Goal: Task Accomplishment & Management: Complete application form

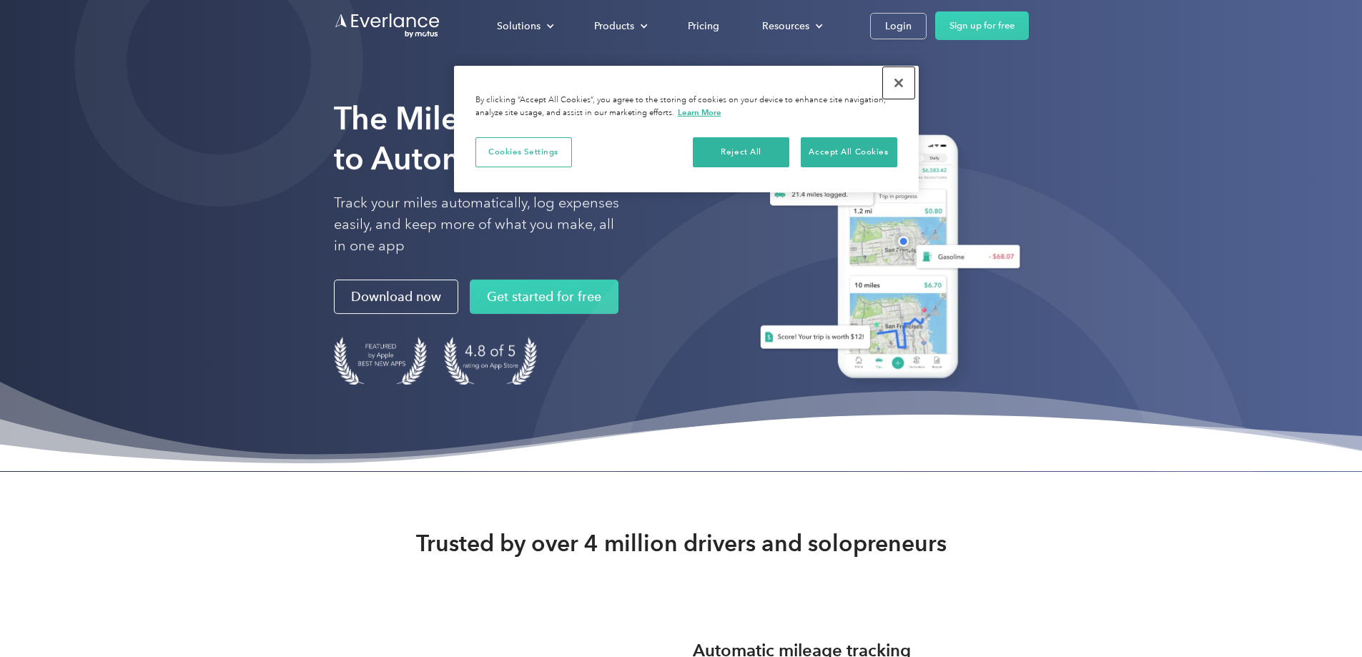
click at [899, 79] on button "Close" at bounding box center [898, 82] width 31 height 31
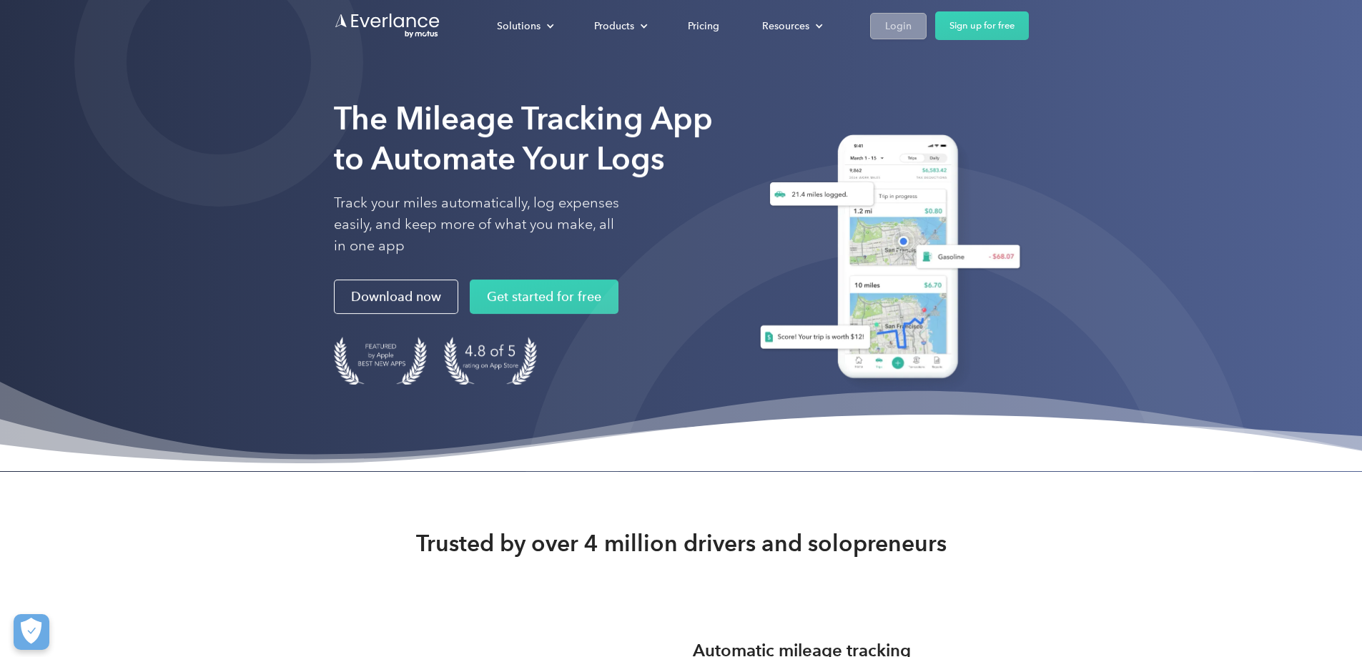
click at [911, 32] on div "Login" at bounding box center [898, 26] width 26 height 18
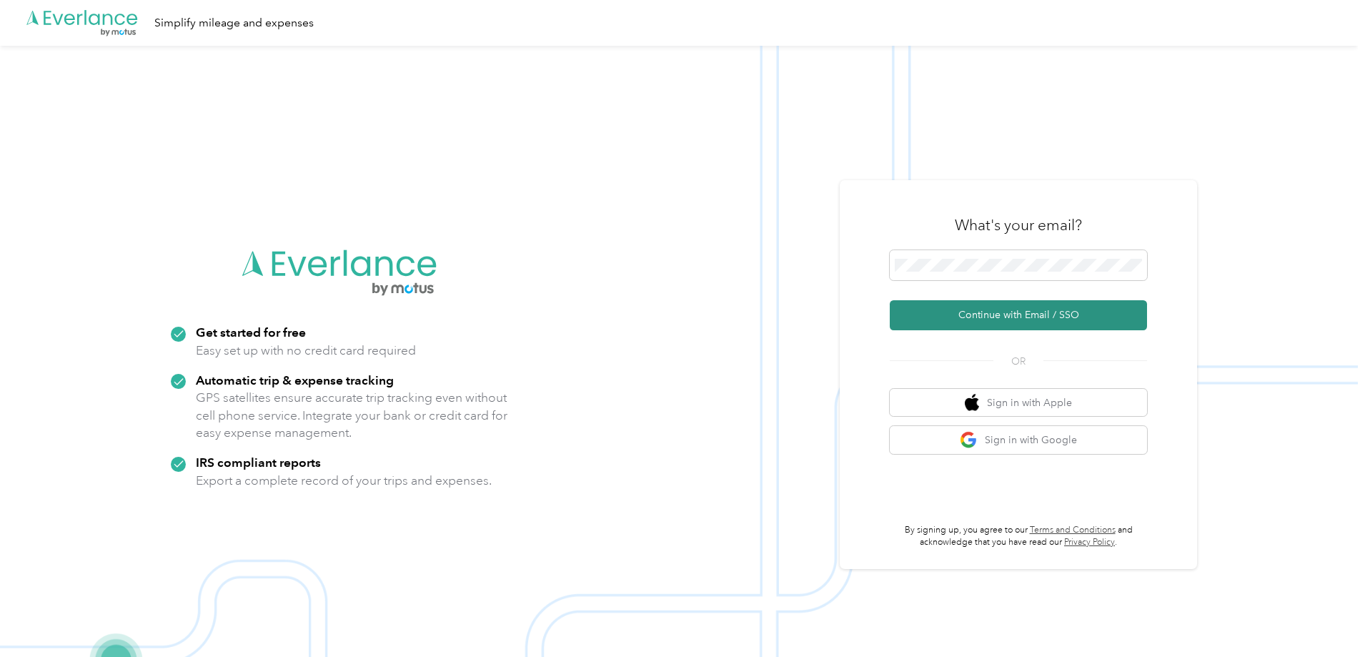
click at [1020, 317] on button "Continue with Email / SSO" at bounding box center [1018, 315] width 257 height 30
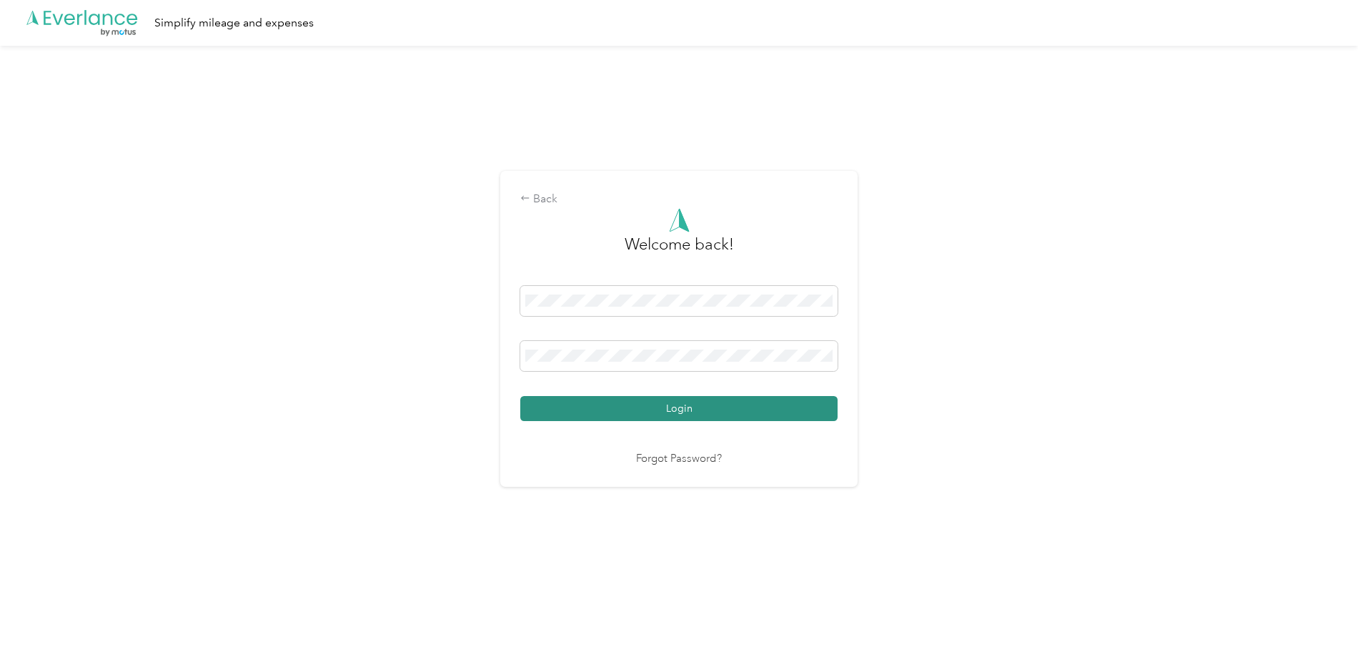
drag, startPoint x: 721, startPoint y: 405, endPoint x: 784, endPoint y: 397, distance: 64.2
click at [721, 405] on button "Login" at bounding box center [678, 408] width 317 height 25
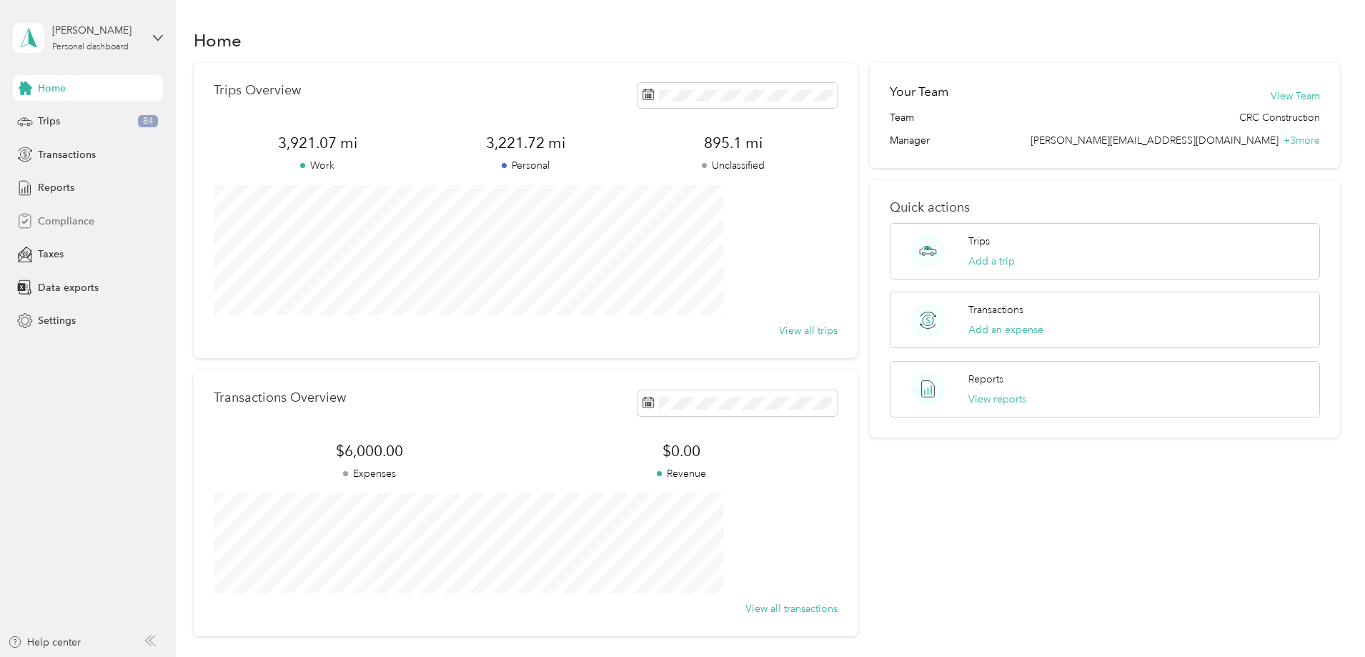
click at [59, 222] on span "Compliance" at bounding box center [66, 221] width 56 height 15
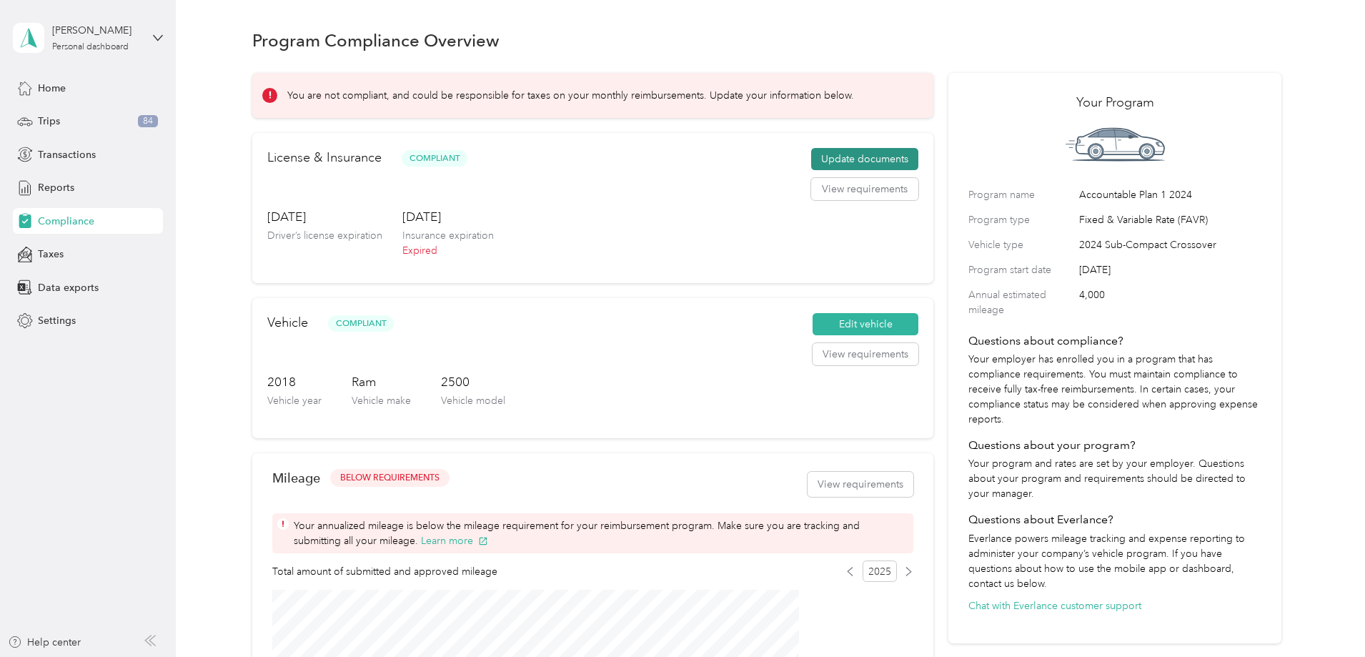
click at [827, 171] on button "Update documents" at bounding box center [864, 159] width 107 height 23
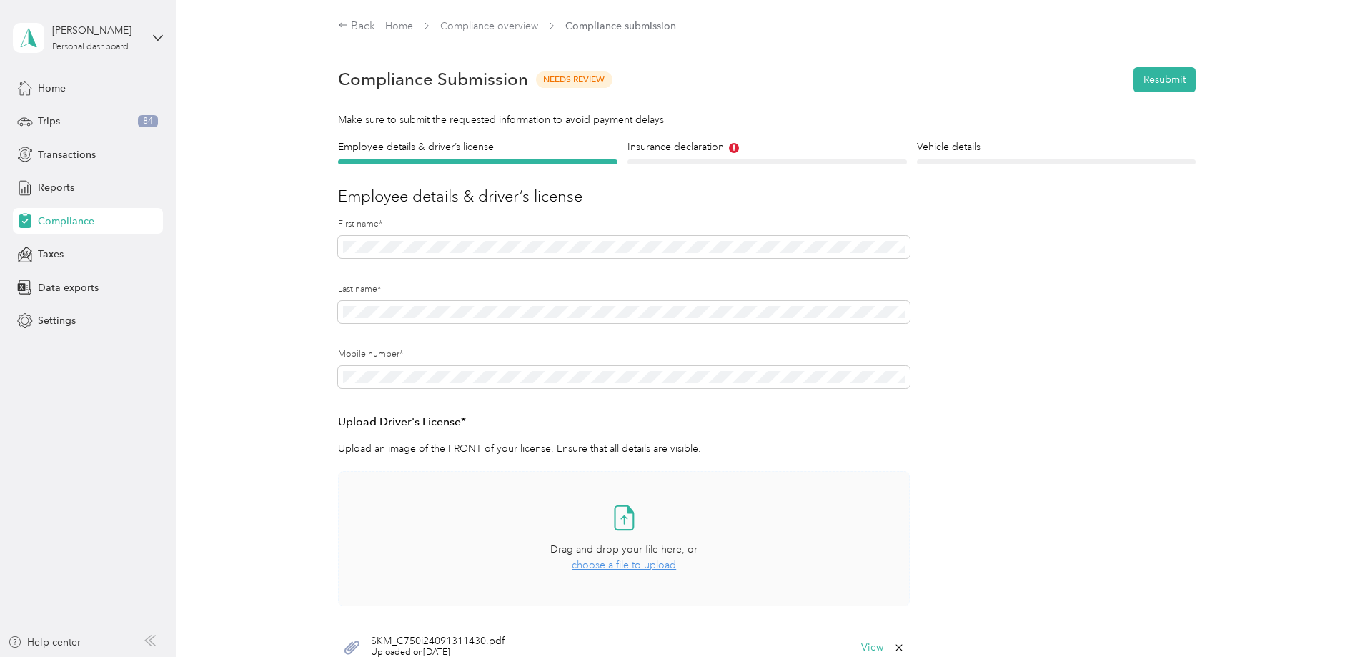
click at [620, 560] on span "choose a file to upload" at bounding box center [624, 565] width 104 height 12
click at [1167, 76] on button "Resubmit" at bounding box center [1165, 79] width 62 height 25
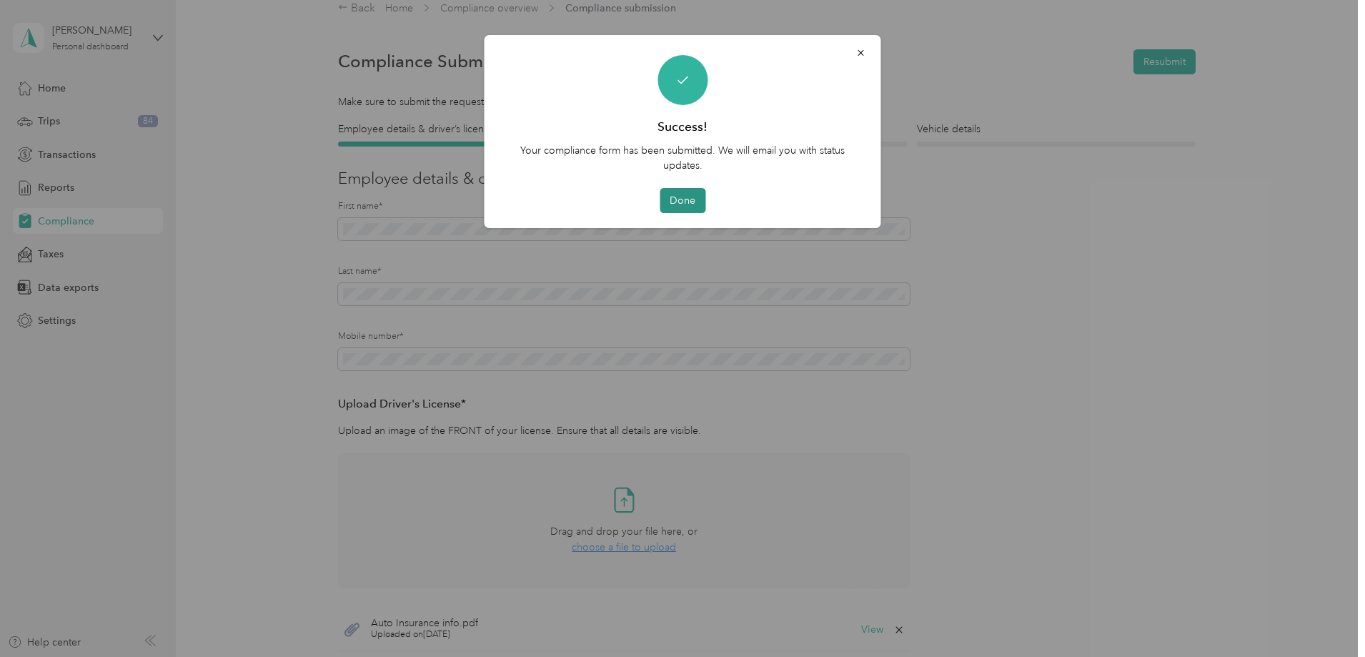
click at [695, 200] on button "Done" at bounding box center [683, 200] width 46 height 25
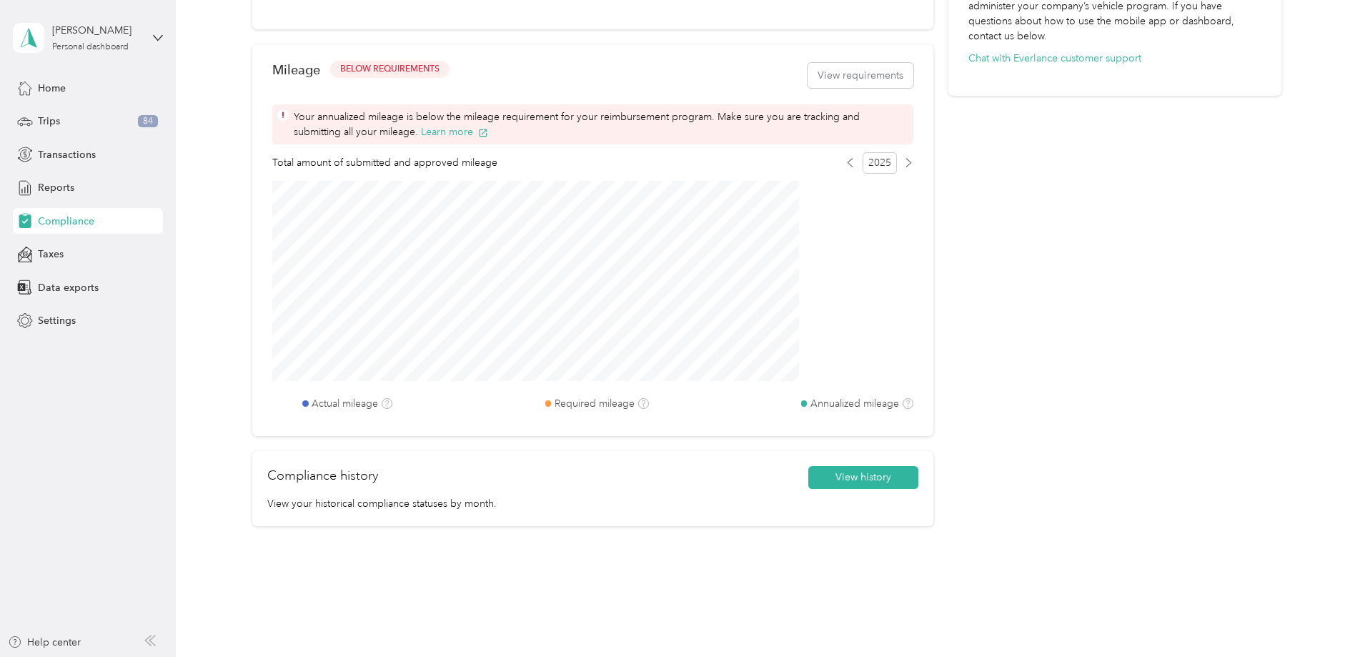
scroll to position [513, 0]
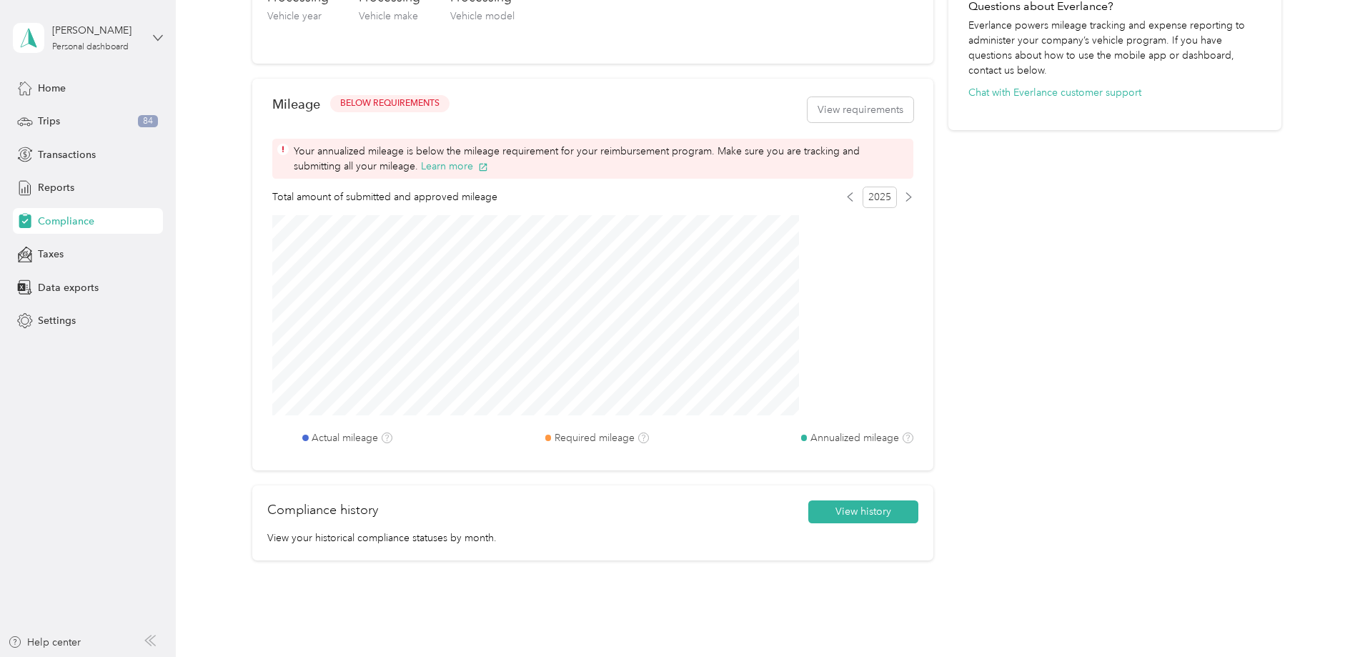
click at [157, 36] on icon at bounding box center [158, 38] width 10 height 10
click at [66, 119] on div "Log out" at bounding box center [53, 117] width 55 height 15
